Goal: Check status

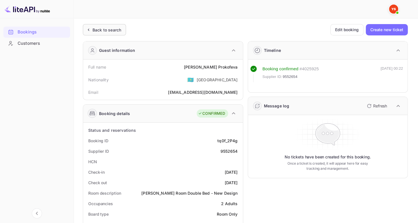
click at [107, 30] on div "Back to search" at bounding box center [106, 30] width 29 height 6
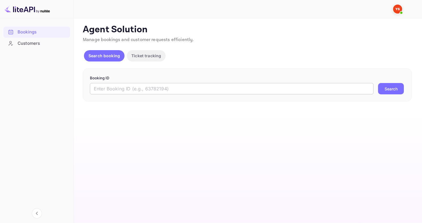
click at [123, 87] on input "text" at bounding box center [232, 88] width 284 height 11
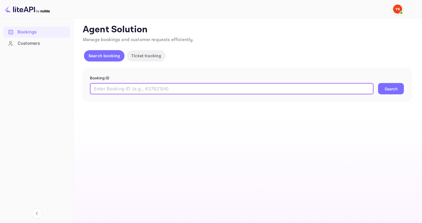
paste input "9564930"
type input "9564930"
click at [391, 89] on button "Search" at bounding box center [391, 88] width 26 height 11
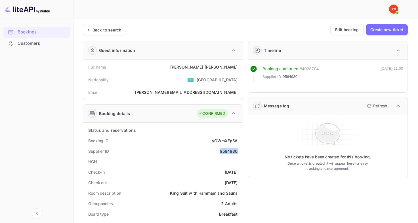
drag, startPoint x: 216, startPoint y: 150, endPoint x: 236, endPoint y: 150, distance: 20.1
click at [237, 151] on div "Supplier ID 9564930" at bounding box center [162, 151] width 155 height 10
click at [237, 151] on div "9564930" at bounding box center [229, 151] width 18 height 6
click at [220, 150] on div "Supplier ID 9564930" at bounding box center [162, 151] width 155 height 10
drag, startPoint x: 220, startPoint y: 152, endPoint x: 237, endPoint y: 151, distance: 17.3
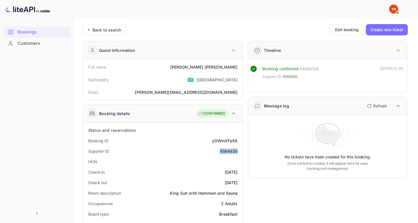
click at [237, 152] on div "9564930" at bounding box center [229, 151] width 18 height 6
copy div "9564930"
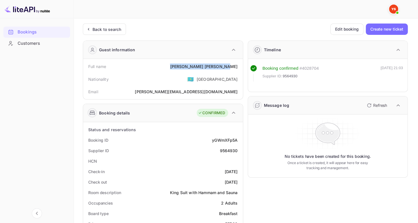
drag, startPoint x: 202, startPoint y: 64, endPoint x: 240, endPoint y: 65, distance: 37.5
click at [240, 66] on div "Full name [PERSON_NAME]" at bounding box center [162, 66] width 155 height 10
copy div "[PERSON_NAME]"
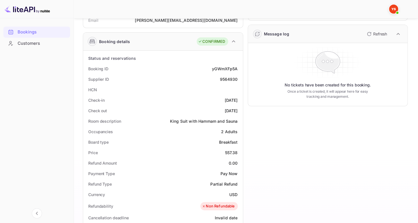
scroll to position [73, 0]
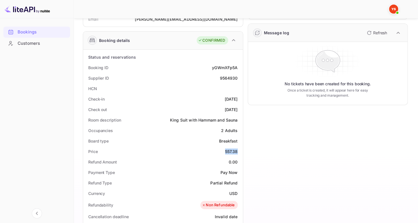
drag, startPoint x: 219, startPoint y: 149, endPoint x: 241, endPoint y: 151, distance: 22.8
click at [241, 151] on div "Status and reservations Booking ID yGWmXFp5A Supplier ID 9564930 HCN Check-in […" at bounding box center [163, 211] width 160 height 323
copy div "557.38"
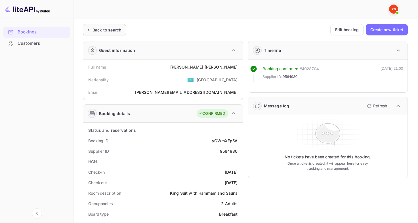
click at [101, 28] on div "Back to search" at bounding box center [106, 30] width 29 height 6
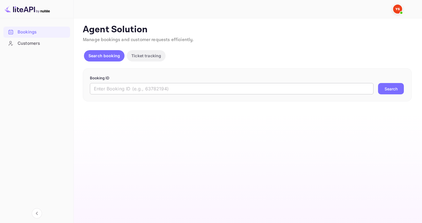
click at [123, 89] on input "text" at bounding box center [232, 88] width 284 height 11
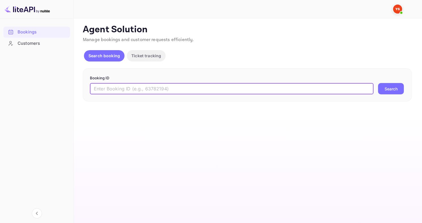
paste input "9177788"
type input "9177788"
click at [397, 90] on button "Search" at bounding box center [391, 88] width 26 height 11
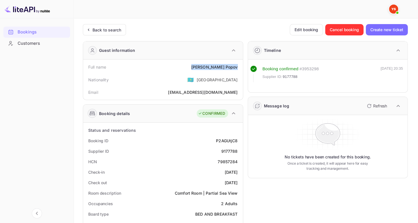
drag, startPoint x: 205, startPoint y: 65, endPoint x: 239, endPoint y: 67, distance: 33.5
click at [239, 67] on div "Full name [PERSON_NAME]" at bounding box center [162, 67] width 155 height 10
copy div "[PERSON_NAME]"
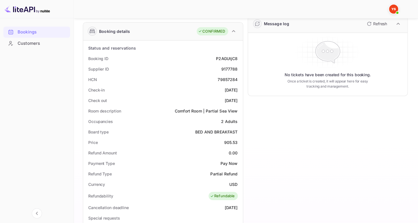
scroll to position [83, 0]
drag, startPoint x: 222, startPoint y: 142, endPoint x: 241, endPoint y: 140, distance: 19.1
click at [241, 140] on div "Status and reservations Booking ID P2AGUtjC8 Supplier ID 9177788 HCN 79857284 C…" at bounding box center [163, 201] width 160 height 323
copy div "905.53"
